Goal: Communication & Community: Answer question/provide support

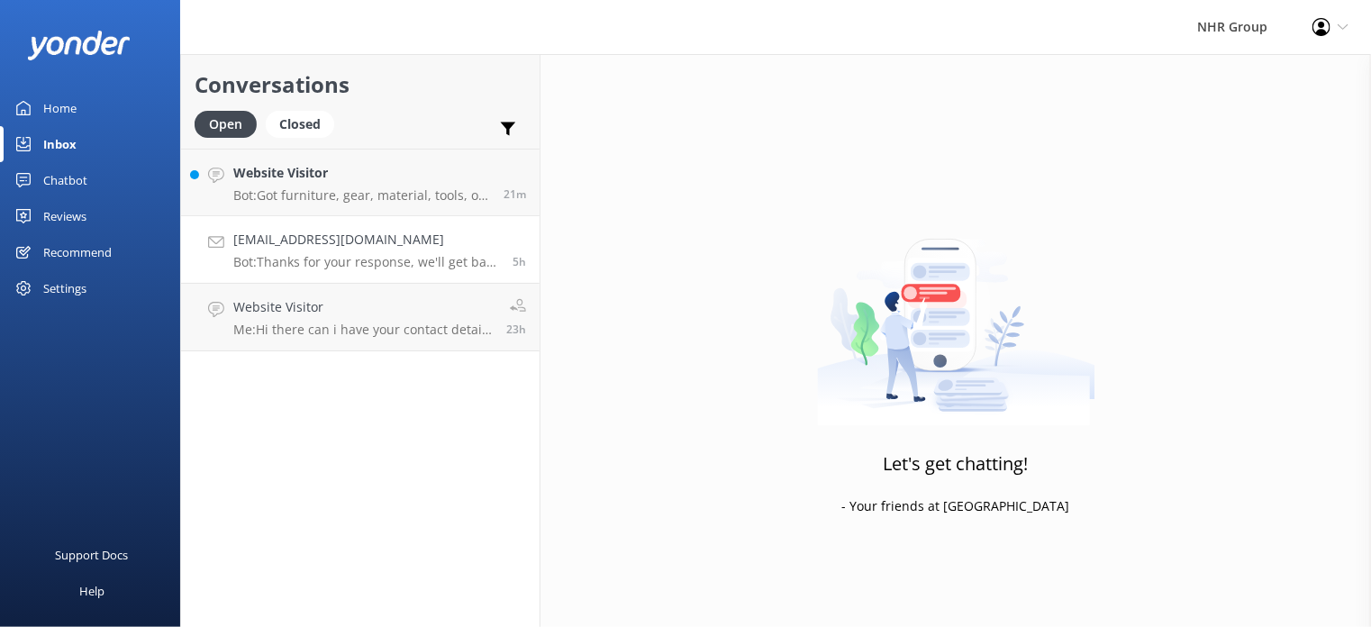
click at [380, 258] on p "Bot: Thanks for your response, we'll get back to you as soon as we can during o…" at bounding box center [366, 262] width 266 height 16
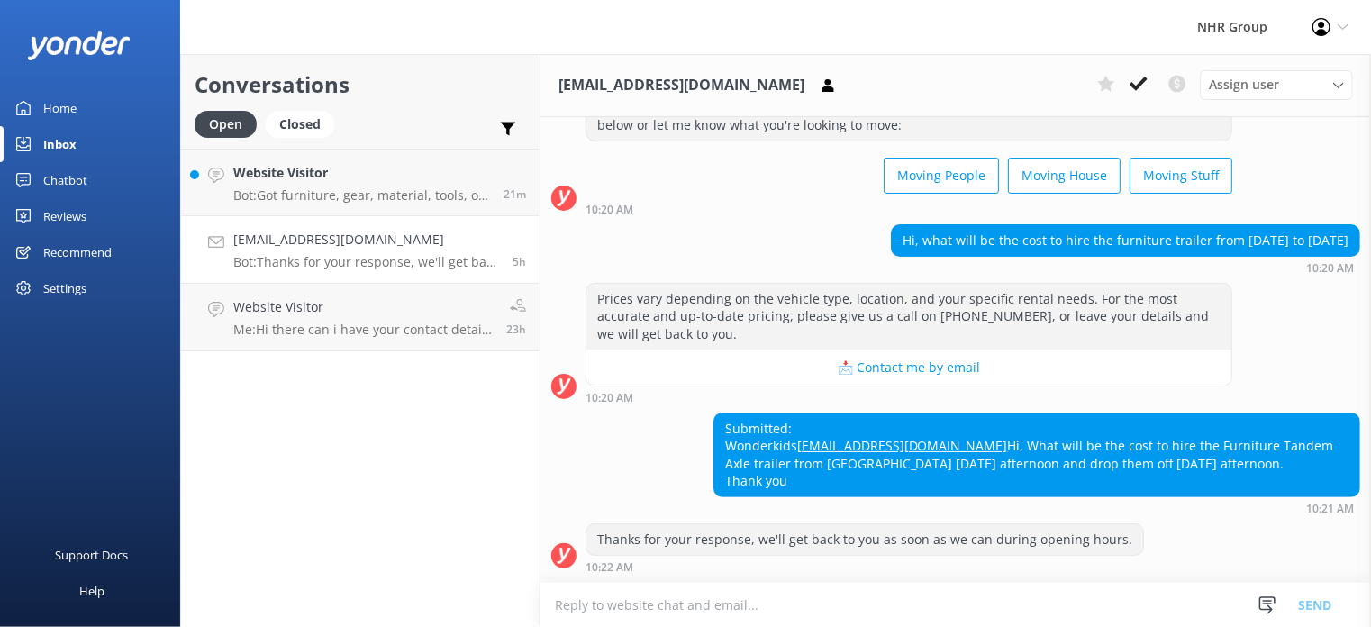
scroll to position [104, 0]
click at [340, 173] on h4 "Website Visitor" at bounding box center [361, 173] width 257 height 20
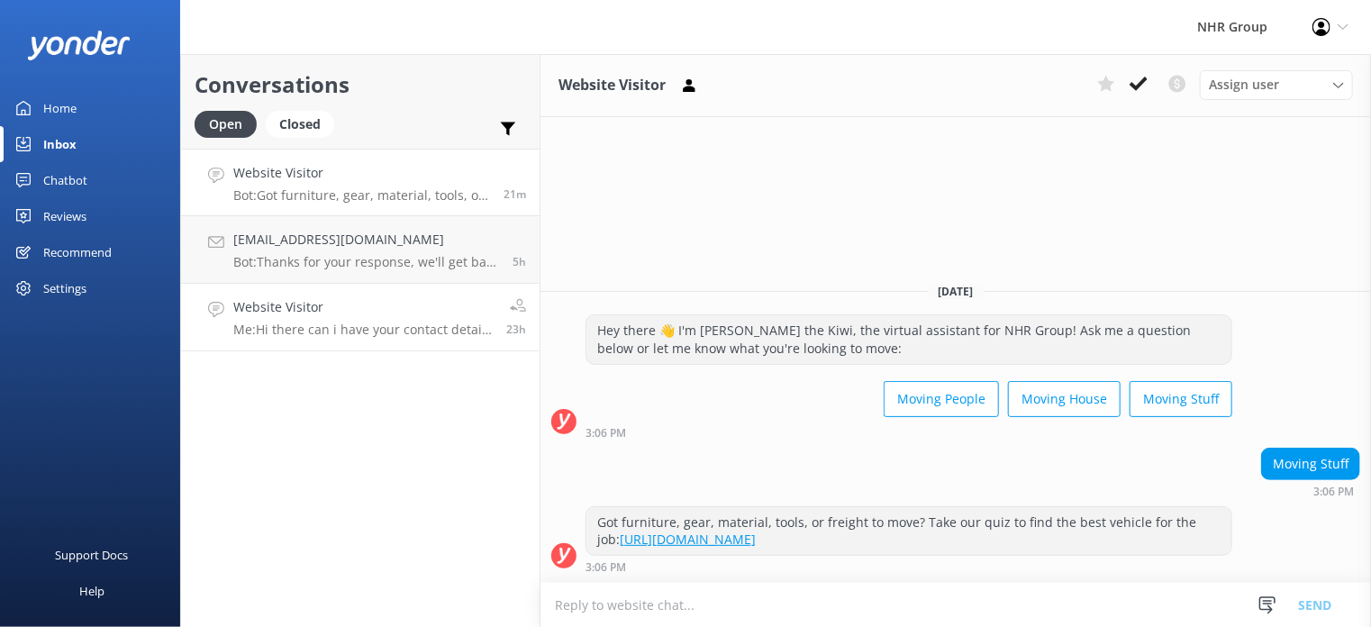
click at [365, 329] on p "Me: Hi there can i have your contact details so we can explain you more" at bounding box center [362, 330] width 259 height 16
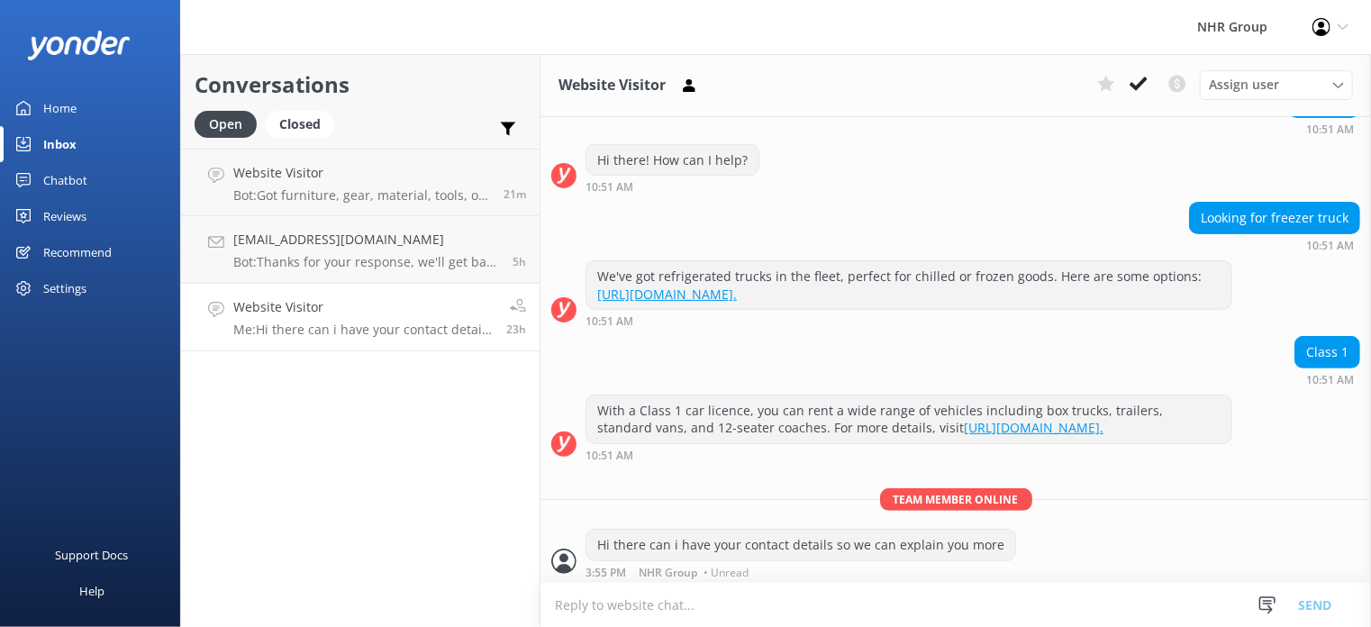
scroll to position [213, 0]
click at [853, 354] on div "Class 1 10:51 AM" at bounding box center [955, 360] width 830 height 50
click at [863, 335] on div "Class 1 10:51 AM" at bounding box center [955, 360] width 830 height 50
click at [258, 182] on h4 "Website Visitor" at bounding box center [361, 173] width 257 height 20
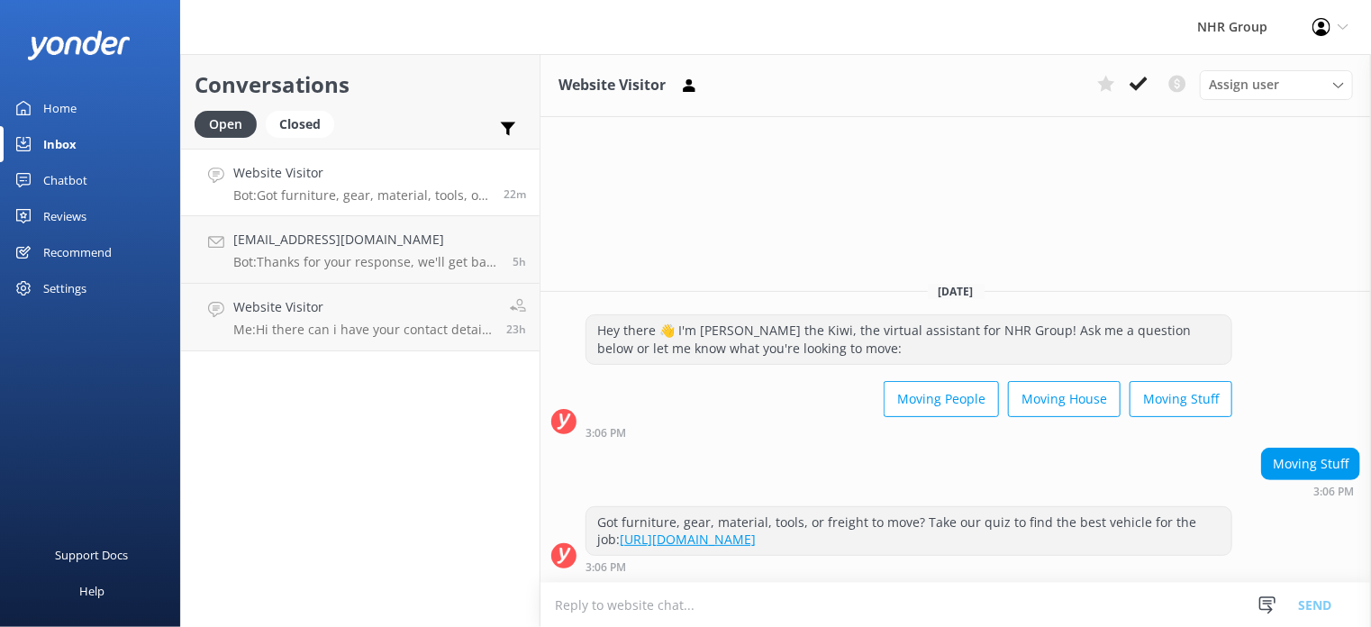
click at [68, 107] on div "Home" at bounding box center [59, 108] width 33 height 36
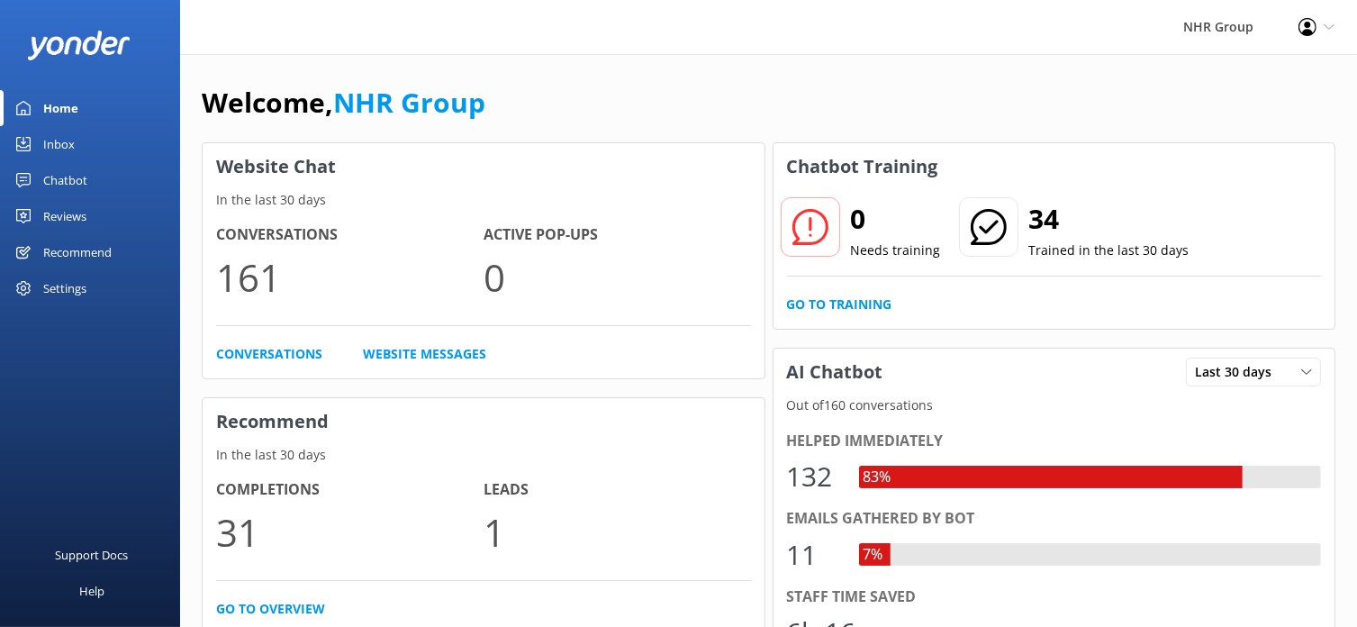
click at [67, 149] on div "Inbox" at bounding box center [59, 144] width 32 height 36
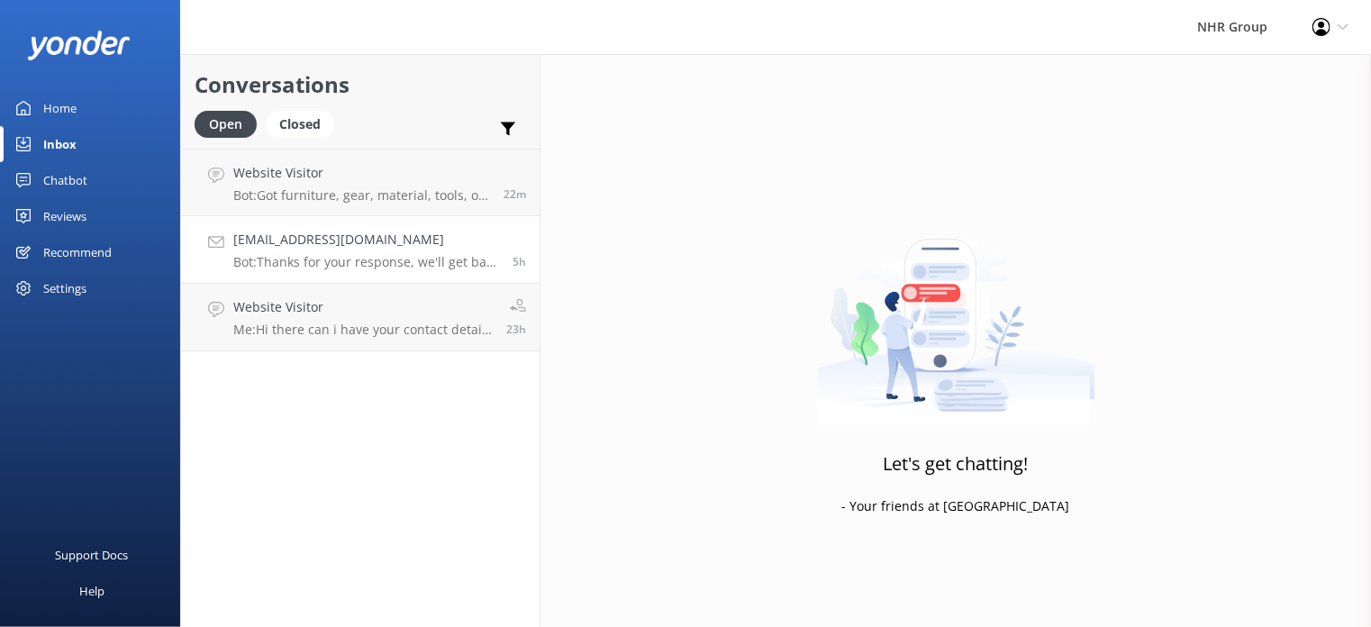
click at [320, 255] on p "Bot: Thanks for your response, we'll get back to you as soon as we can during o…" at bounding box center [366, 262] width 266 height 16
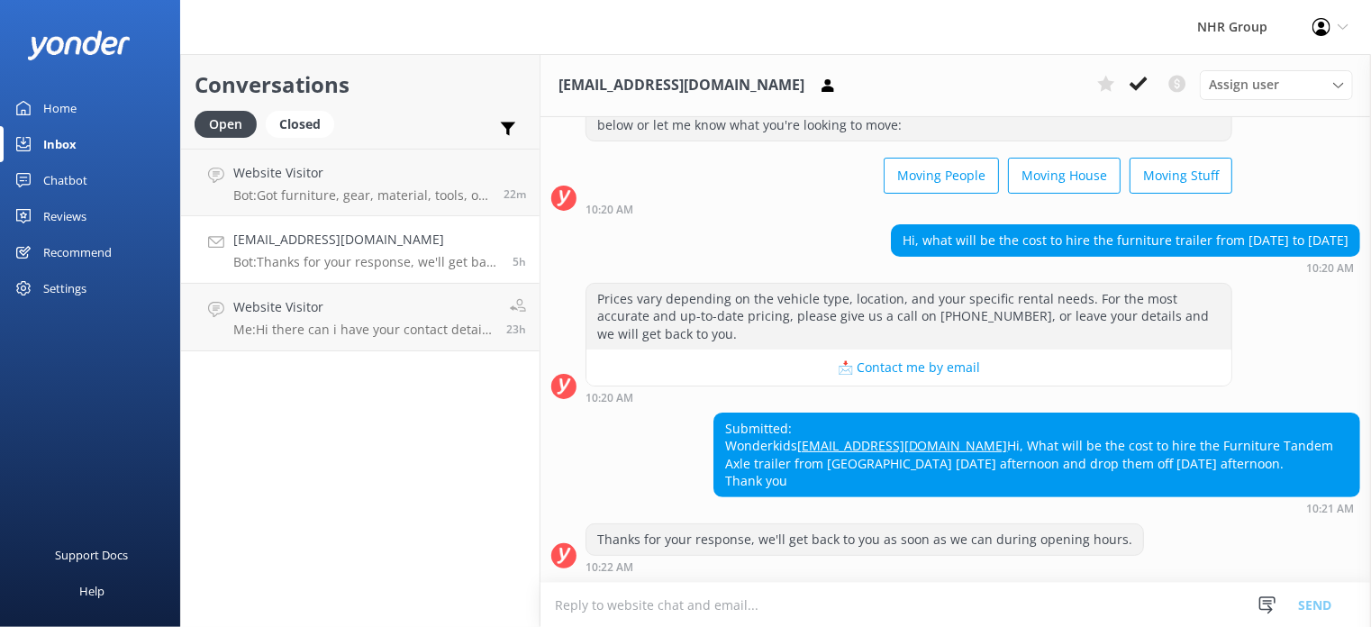
scroll to position [104, 0]
click at [314, 312] on h4 "Website Visitor" at bounding box center [362, 307] width 259 height 20
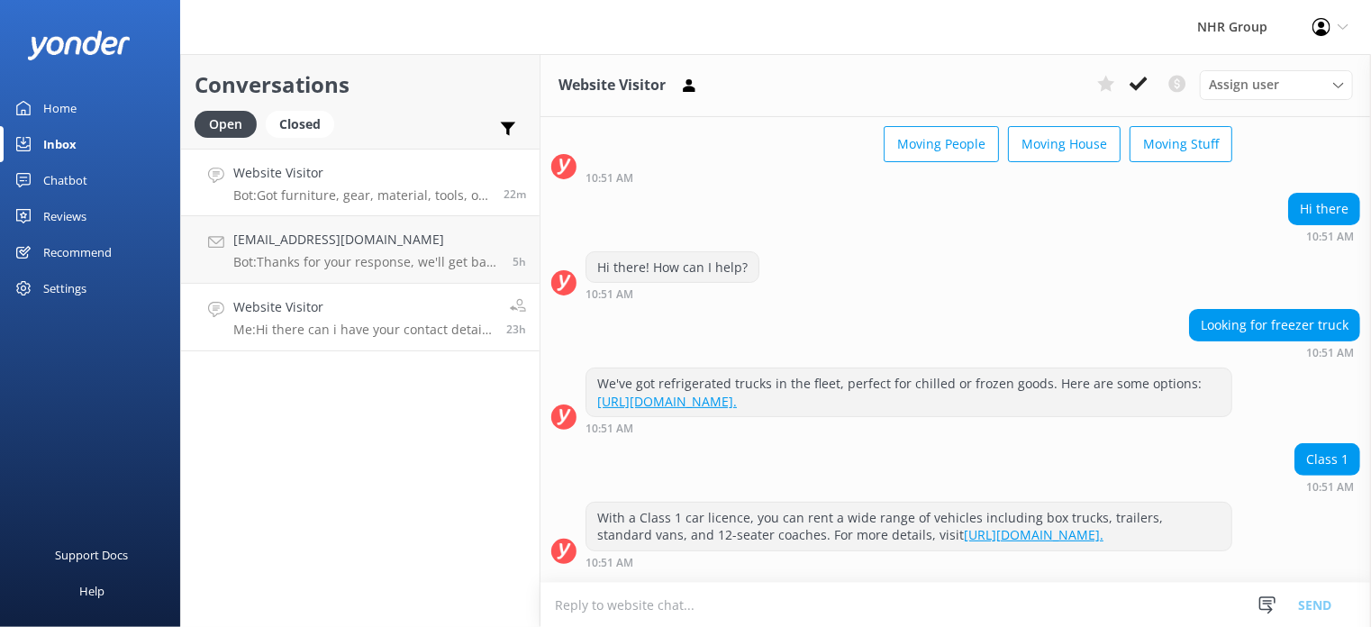
click at [310, 181] on h4 "Website Visitor" at bounding box center [361, 173] width 257 height 20
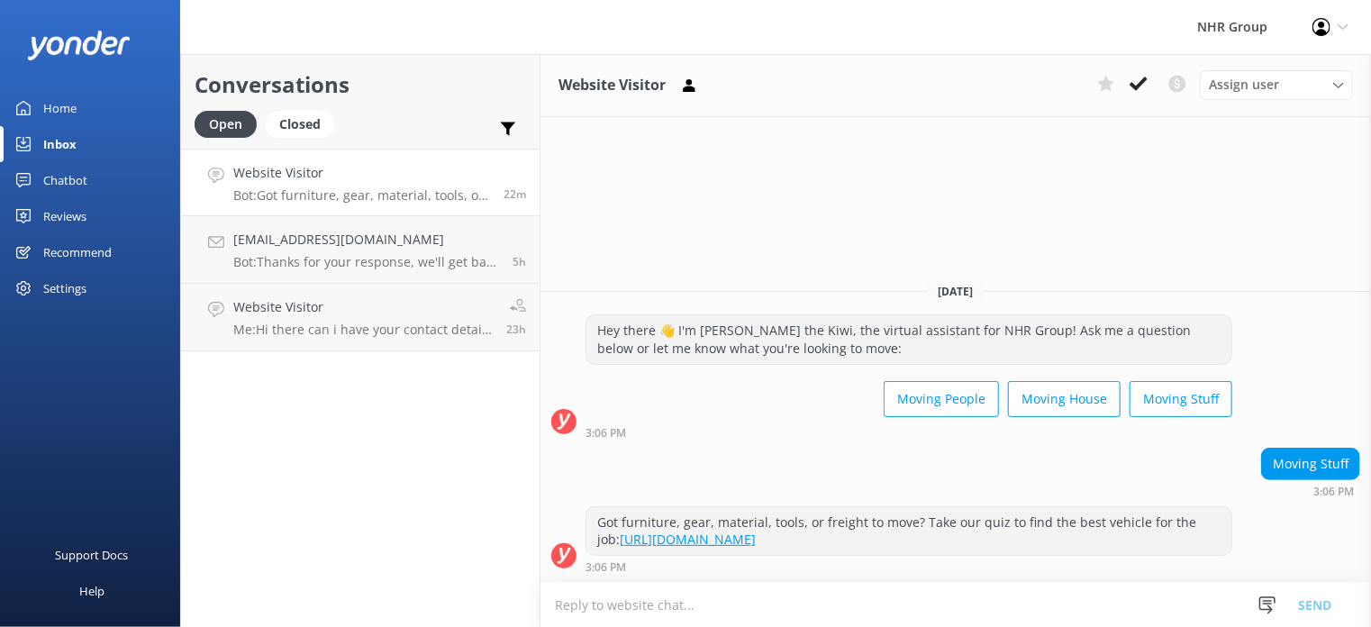
click at [61, 108] on div "Home" at bounding box center [59, 108] width 33 height 36
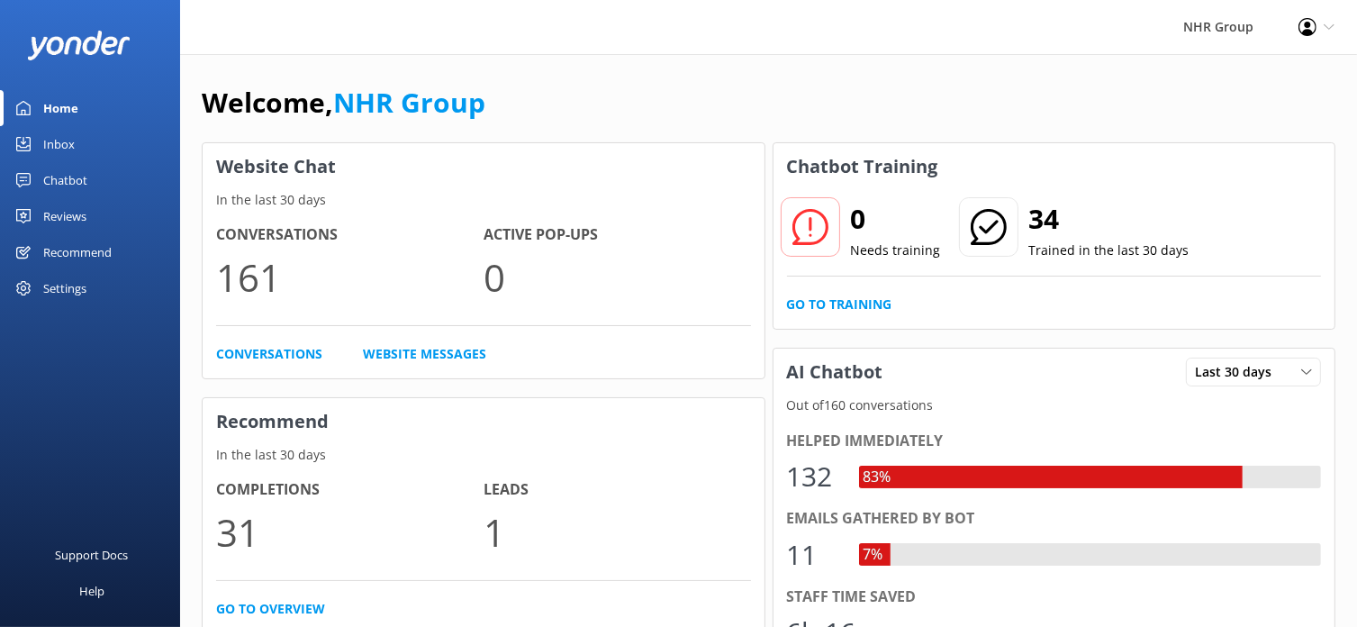
click at [58, 148] on div "Inbox" at bounding box center [59, 144] width 32 height 36
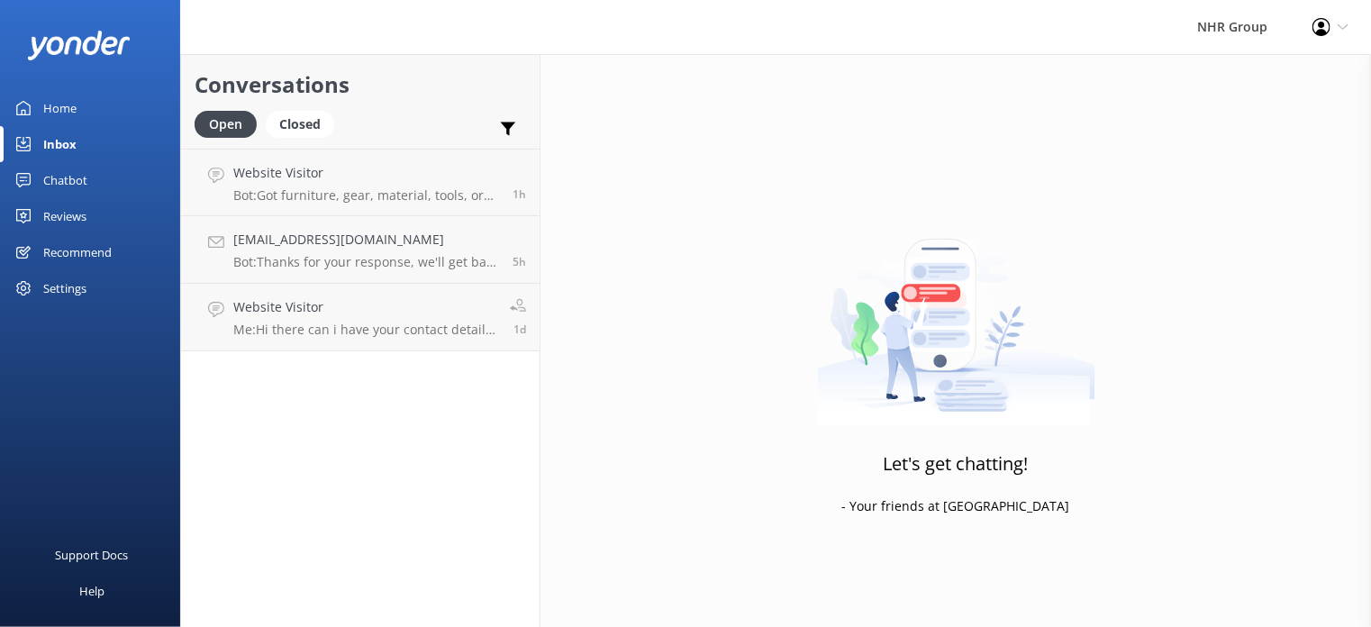
click at [331, 134] on div "Open Closed" at bounding box center [269, 132] width 149 height 43
click at [322, 189] on p "Bot: Got furniture, gear, material, tools, or freight to move? Take our quiz to…" at bounding box center [366, 195] width 266 height 16
